Goal: Task Accomplishment & Management: Use online tool/utility

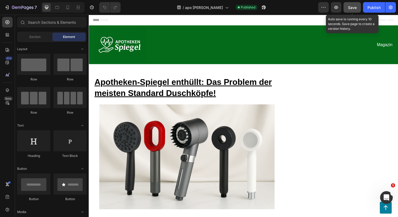
click at [349, 9] on span "Save" at bounding box center [352, 7] width 9 height 4
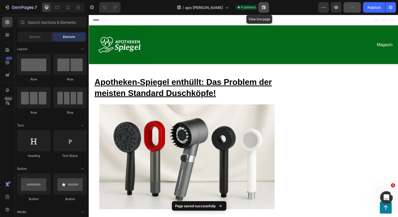
click at [261, 9] on icon "button" at bounding box center [263, 7] width 5 height 5
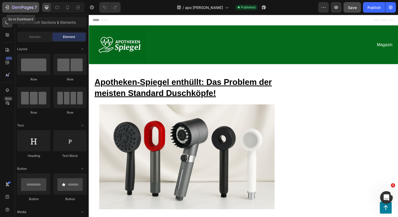
click at [11, 9] on div "7" at bounding box center [20, 7] width 32 height 6
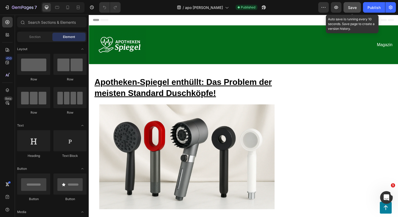
click at [354, 11] on button "Save" at bounding box center [351, 7] width 17 height 11
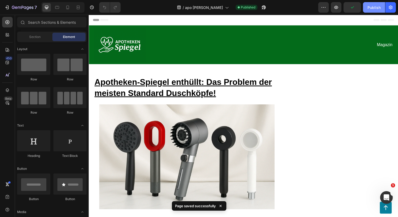
click at [373, 5] on div "Publish" at bounding box center [373, 8] width 13 height 6
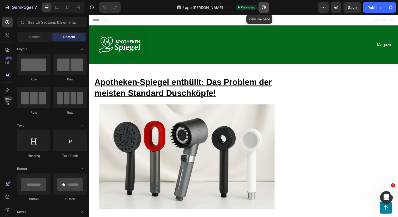
click at [261, 8] on icon "button" at bounding box center [263, 7] width 5 height 5
click at [96, 20] on icon at bounding box center [95, 20] width 4 height 4
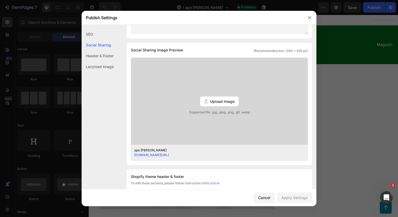
scroll to position [107, 0]
click at [164, 154] on link "a5fm03-1p.myshopify.com/pages/vergleichs-sieger-2025" at bounding box center [151, 155] width 35 height 4
click at [310, 18] on icon "button" at bounding box center [309, 18] width 4 height 4
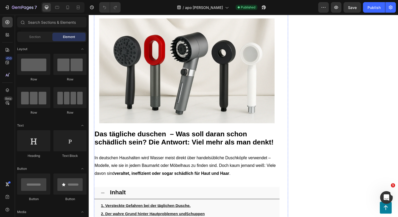
scroll to position [0, 0]
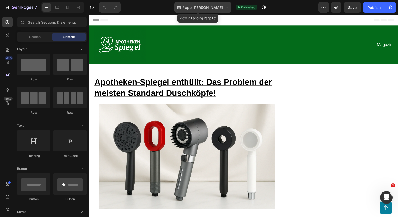
click at [206, 7] on span "apo [PERSON_NAME]" at bounding box center [204, 8] width 38 height 6
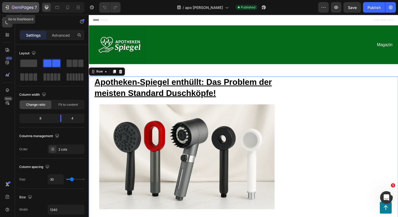
click at [8, 8] on icon "button" at bounding box center [8, 8] width 2 height 4
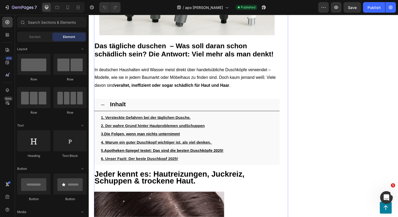
scroll to position [183, 0]
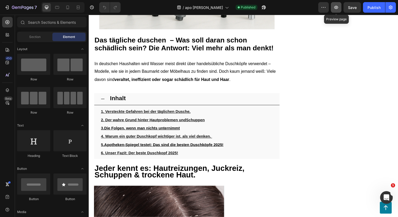
click at [339, 9] on icon "button" at bounding box center [335, 7] width 5 height 5
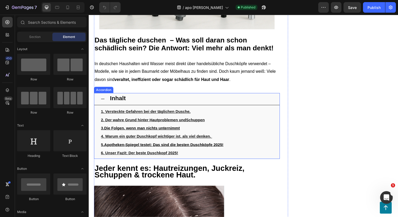
scroll to position [0, 0]
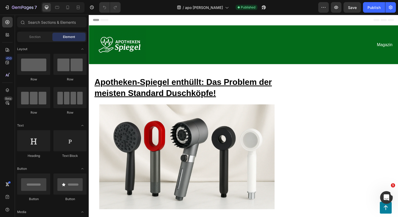
click at [94, 18] on icon at bounding box center [95, 20] width 4 height 4
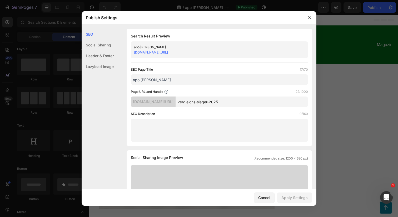
click at [162, 78] on input "apo [PERSON_NAME]" at bounding box center [219, 79] width 177 height 11
type input "apo spiegel"
click at [287, 199] on div "Apply Settings" at bounding box center [294, 197] width 26 height 6
click at [310, 16] on icon "button" at bounding box center [309, 18] width 4 height 4
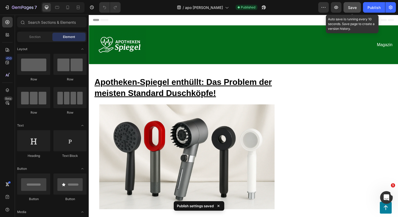
click at [354, 11] on button "Save" at bounding box center [351, 7] width 17 height 11
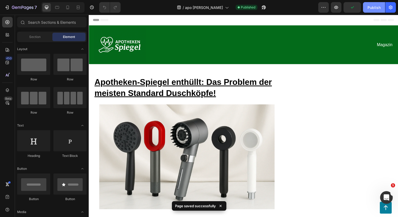
click at [368, 11] on button "Publish" at bounding box center [374, 7] width 22 height 11
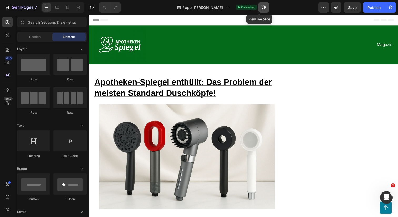
click at [261, 8] on icon "button" at bounding box center [263, 7] width 5 height 5
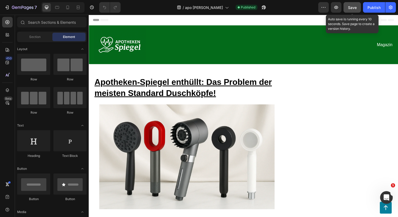
click at [355, 9] on span "Save" at bounding box center [352, 7] width 9 height 4
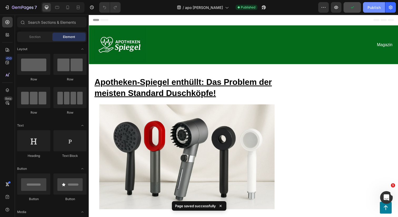
click at [371, 7] on div "Publish" at bounding box center [373, 8] width 13 height 6
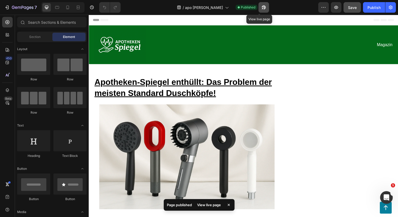
click at [262, 8] on icon "button" at bounding box center [262, 8] width 1 height 1
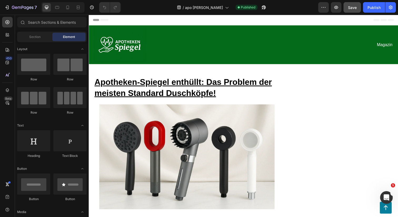
click at [95, 20] on icon at bounding box center [95, 20] width 4 height 4
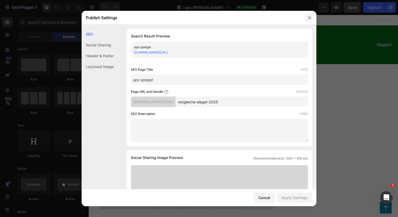
click at [309, 17] on icon "button" at bounding box center [309, 18] width 4 height 4
